Goal: Check status: Check status

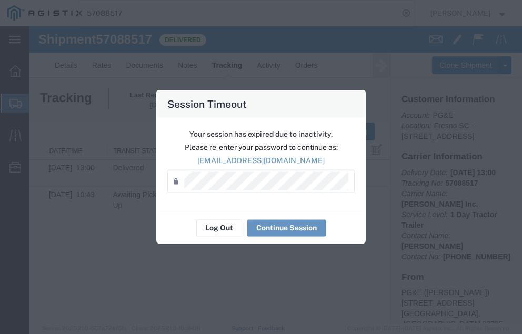
click at [281, 219] on div "Log Out Continue Session" at bounding box center [260, 227] width 209 height 33
